Goal: Navigation & Orientation: Find specific page/section

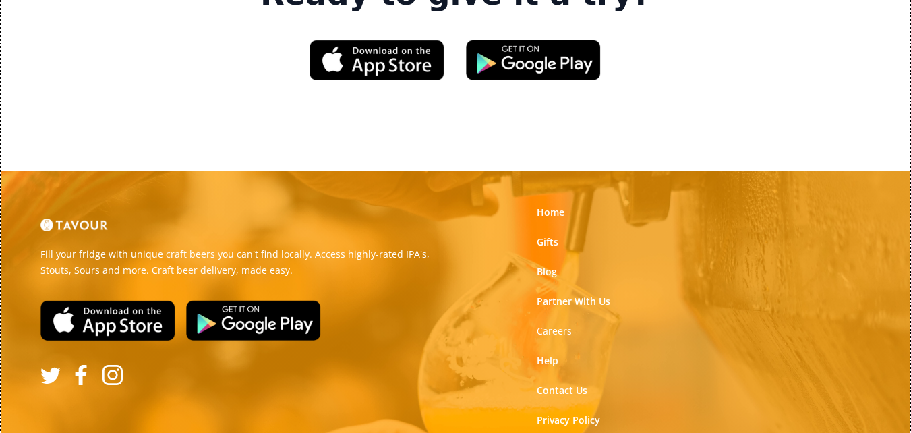
scroll to position [2120, 0]
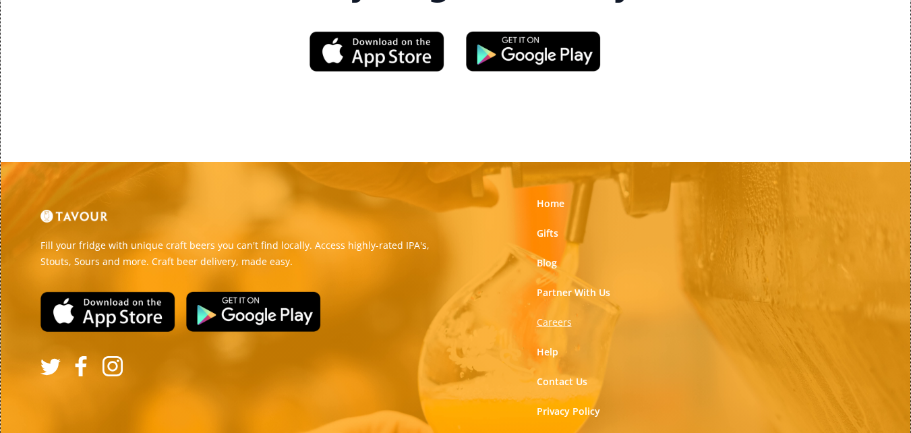
click at [552, 316] on strong "Careers" at bounding box center [554, 322] width 35 height 13
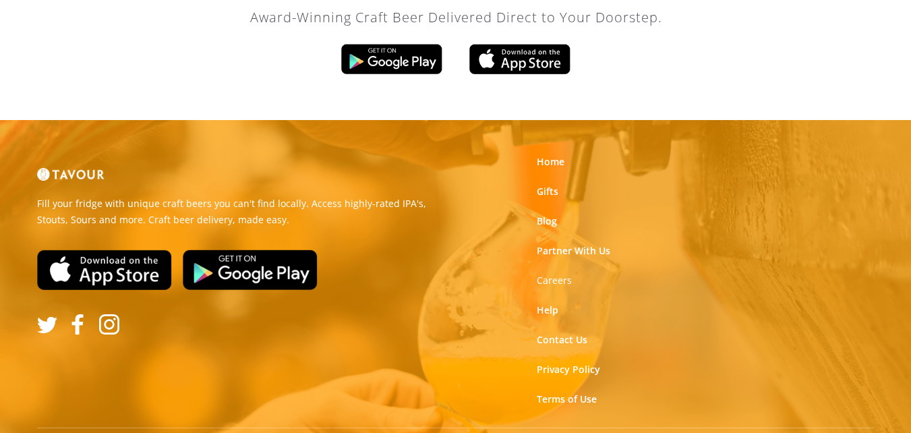
scroll to position [2364, 0]
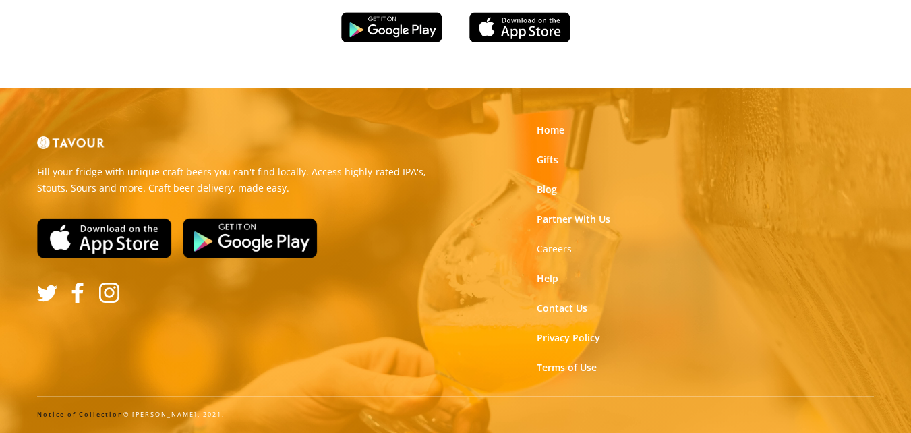
click at [78, 414] on link "Notice of Collection" at bounding box center [80, 414] width 86 height 9
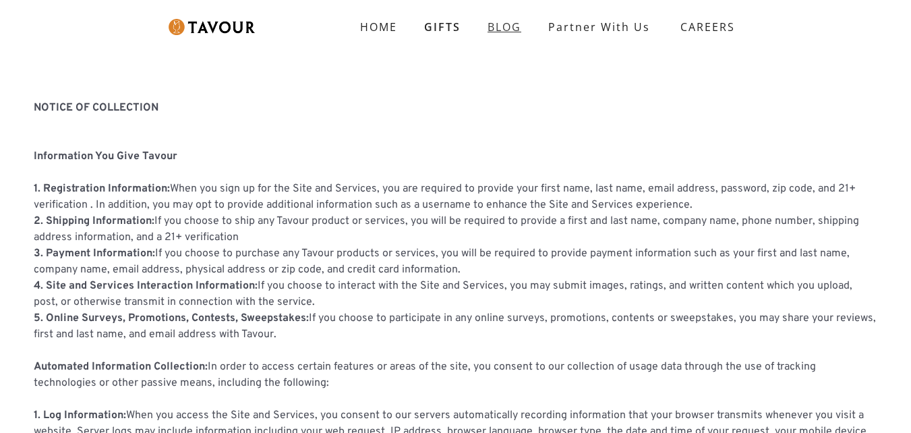
click at [486, 31] on link "BLOG" at bounding box center [504, 26] width 61 height 27
